Goal: Manage account settings

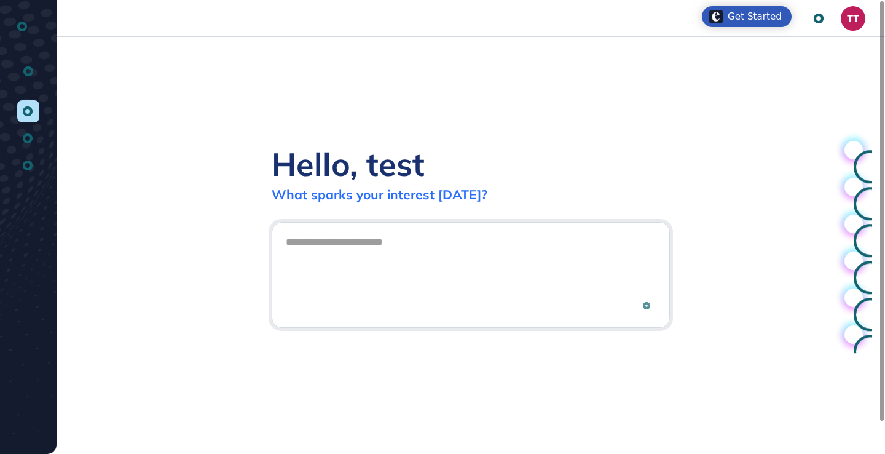
scroll to position [1, 1]
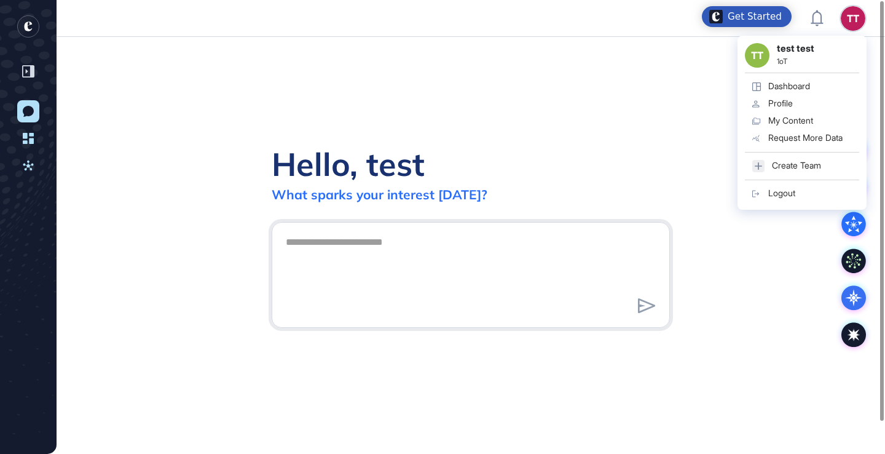
click at [776, 200] on link "Logout" at bounding box center [802, 193] width 114 height 17
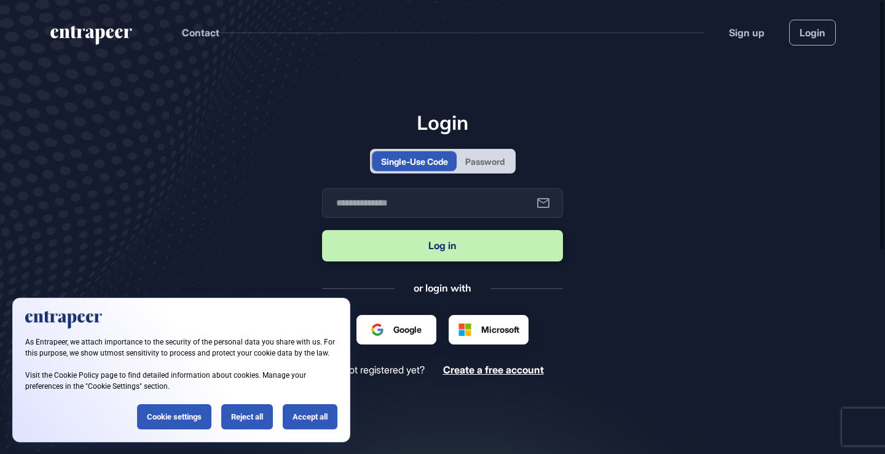
scroll to position [1, 1]
click at [262, 416] on div "Reject all" at bounding box center [247, 416] width 52 height 25
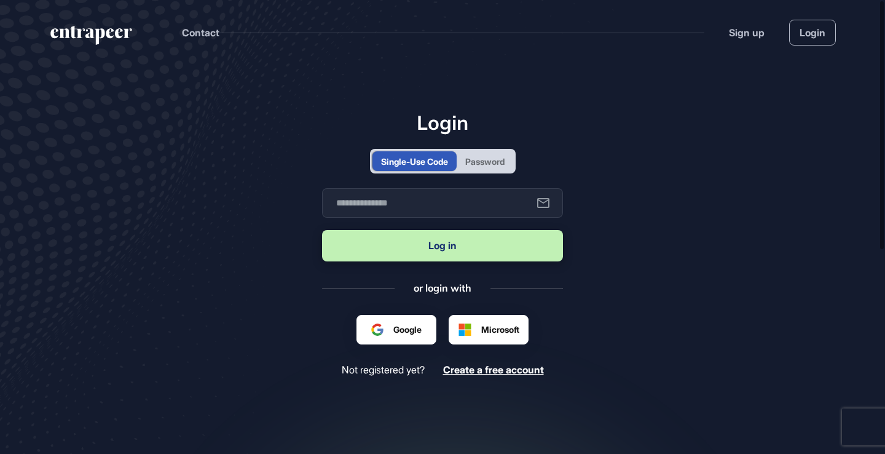
click at [403, 322] on div "Google" at bounding box center [397, 330] width 80 height 30
click at [377, 327] on div at bounding box center [396, 329] width 50 height 13
click at [280, 285] on main "Login Single-Use Code Password Business email Log in or login with Google Micro…" at bounding box center [442, 297] width 885 height 465
click at [394, 320] on div "Google" at bounding box center [397, 330] width 80 height 30
click at [293, 309] on main "Login Single-Use Code Password Business email Log in or login with Google Micro…" at bounding box center [442, 297] width 885 height 465
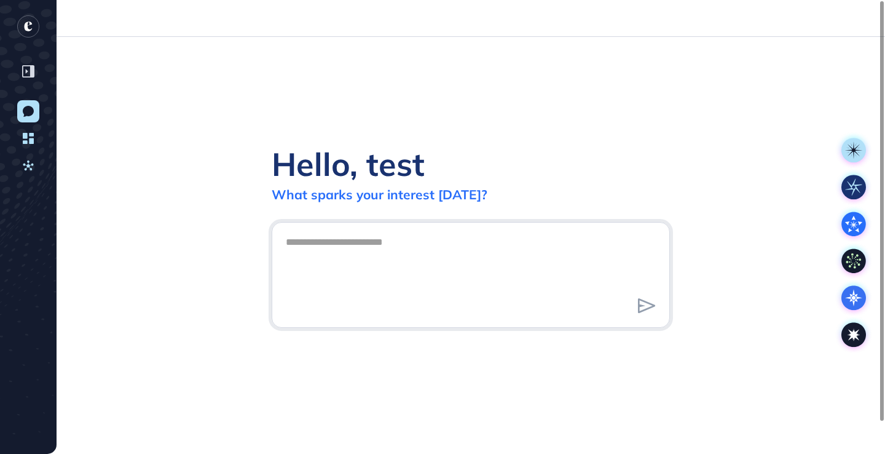
scroll to position [1, 1]
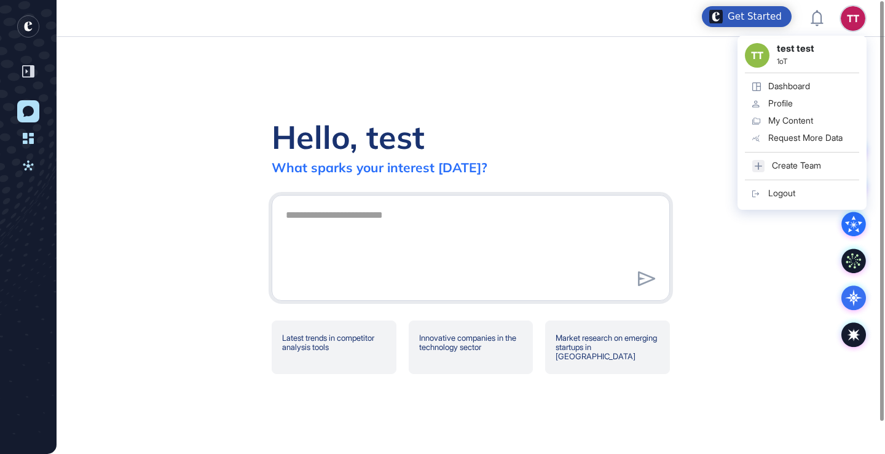
click at [780, 108] on div "Profile" at bounding box center [780, 103] width 25 height 10
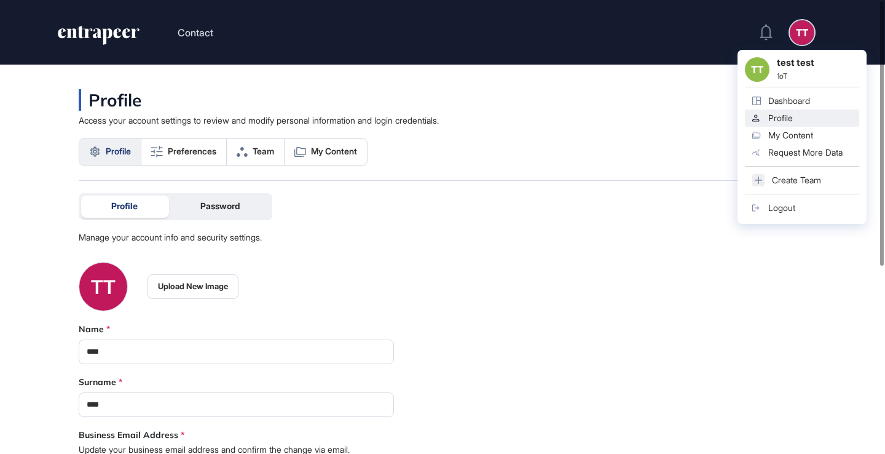
click at [598, 128] on div "Profile Access your account settings to review and modify personal information …" at bounding box center [471, 135] width 784 height 92
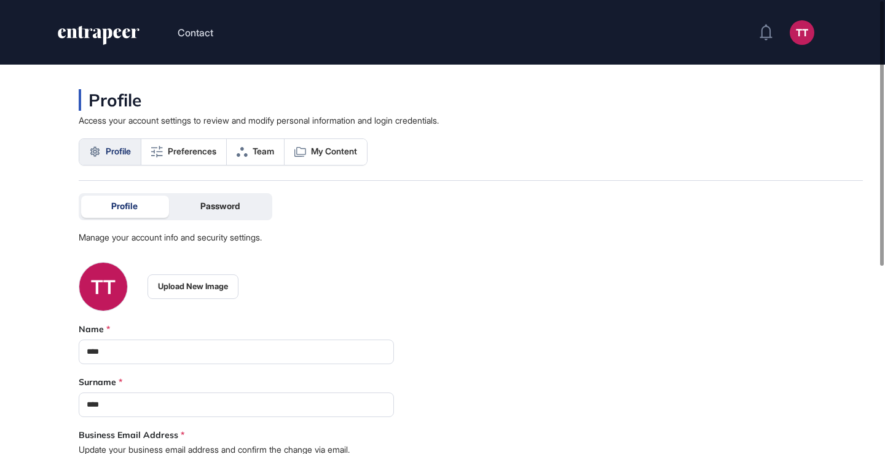
click at [116, 41] on icon "entrapeer-logo" at bounding box center [99, 36] width 84 height 20
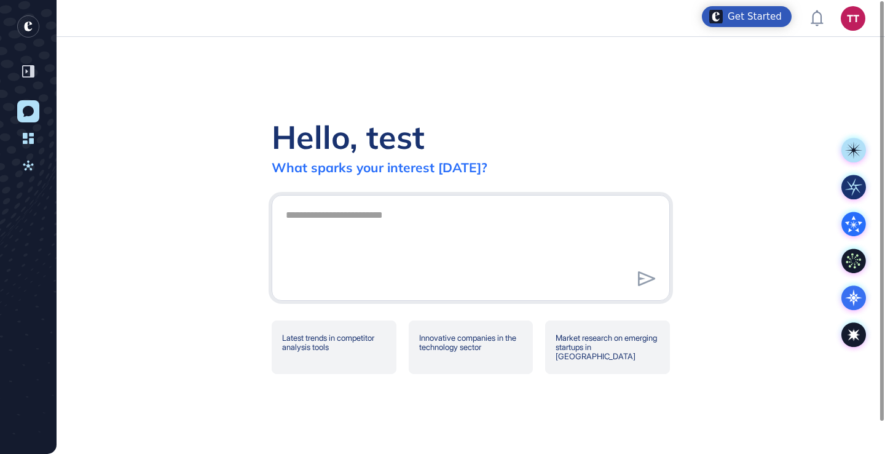
click at [463, 33] on header "tt Dashboard Profile My Content Request More Data" at bounding box center [442, 18] width 885 height 37
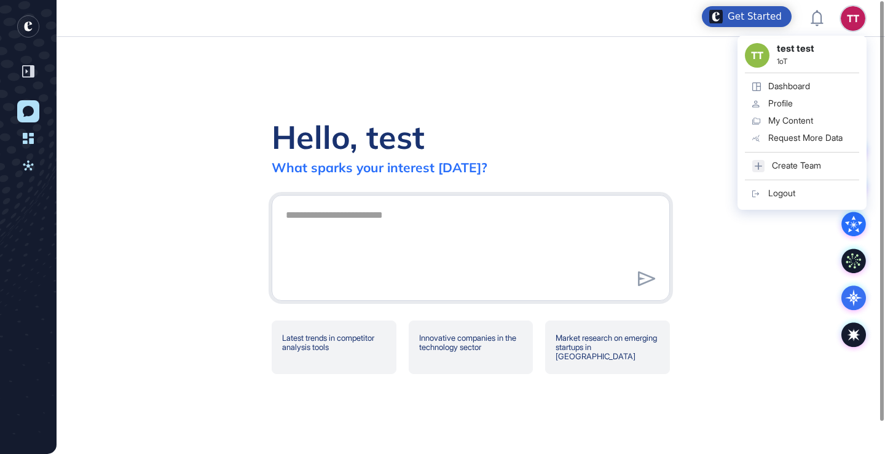
click at [580, 72] on div "Hello, test What sparks your interest today? Latest trends in competitor analys…" at bounding box center [471, 245] width 829 height 417
